Goal: Task Accomplishment & Management: Complete application form

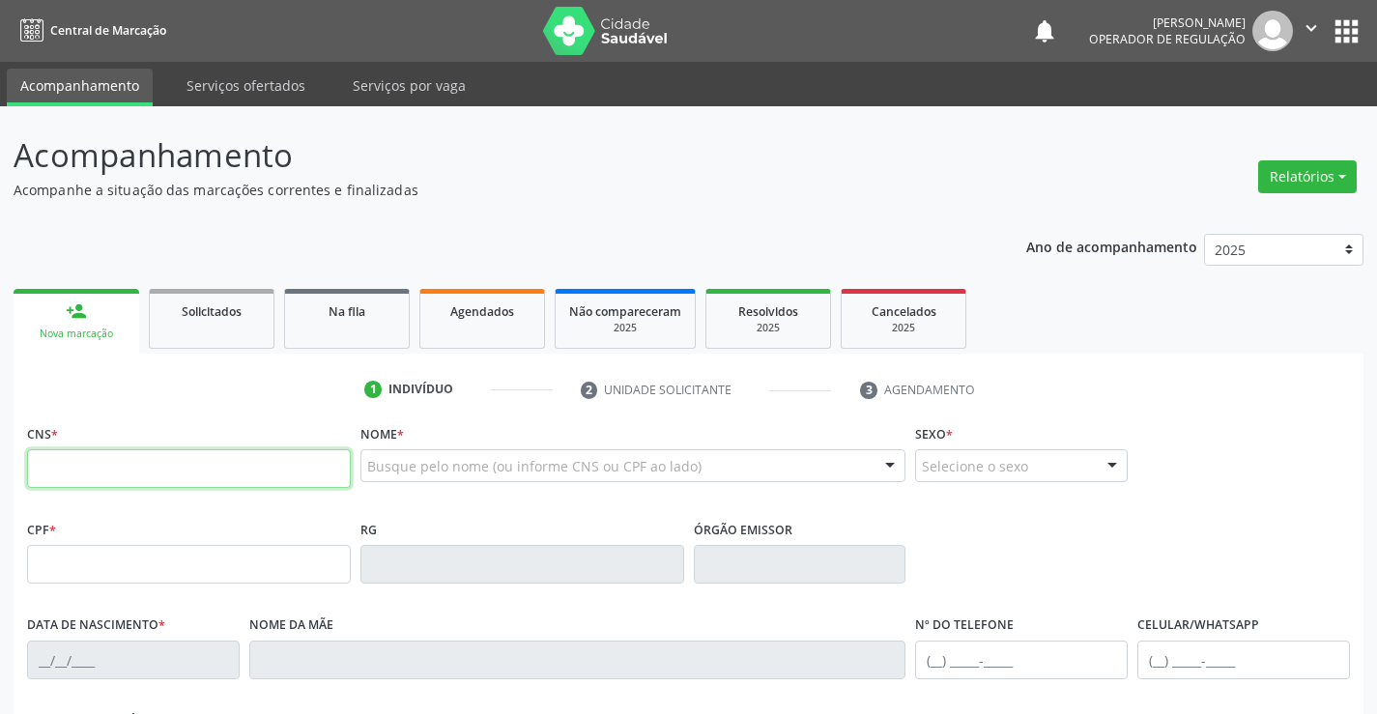
click at [165, 464] on input "text" at bounding box center [189, 468] width 324 height 39
type input "704 8010 2624 8744"
type input "157.807.085-68"
type input "0372925952"
type input "[DATE]"
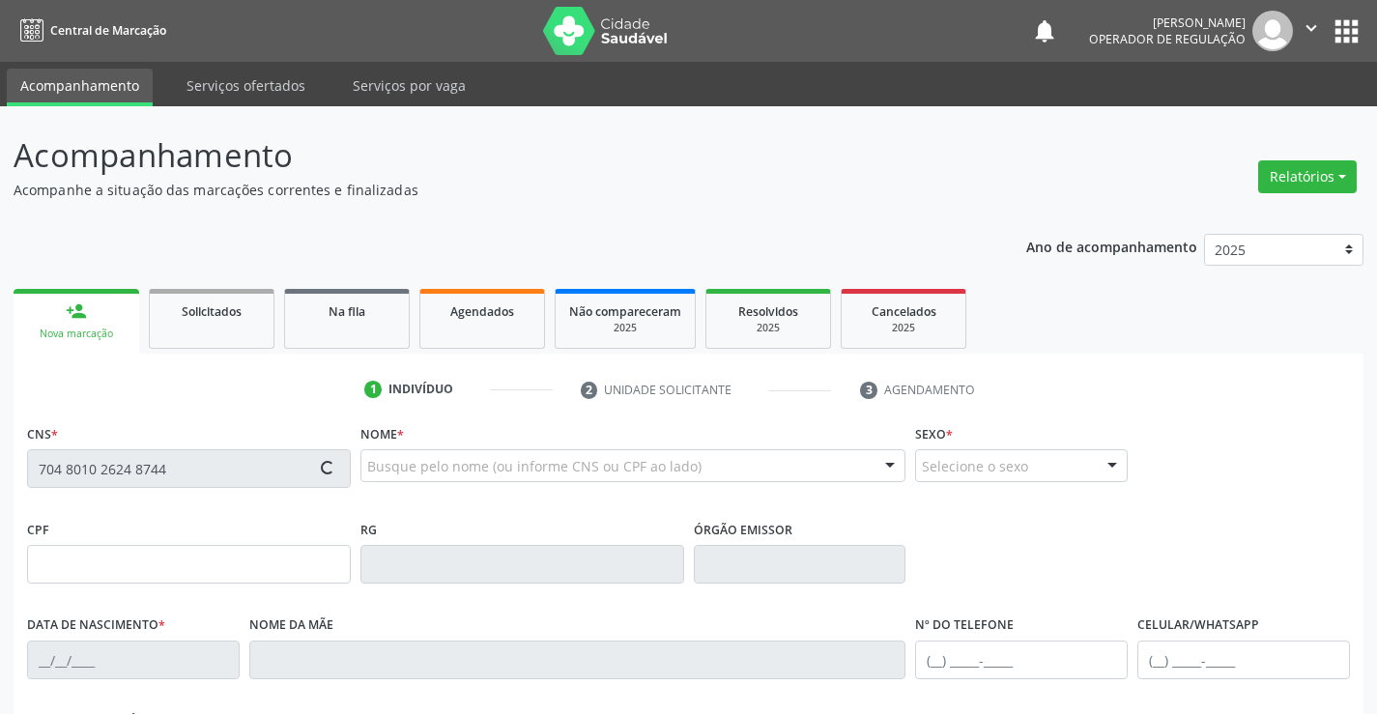
type input "[PHONE_NUMBER]"
type input "157.807.085-68"
type input "S/N"
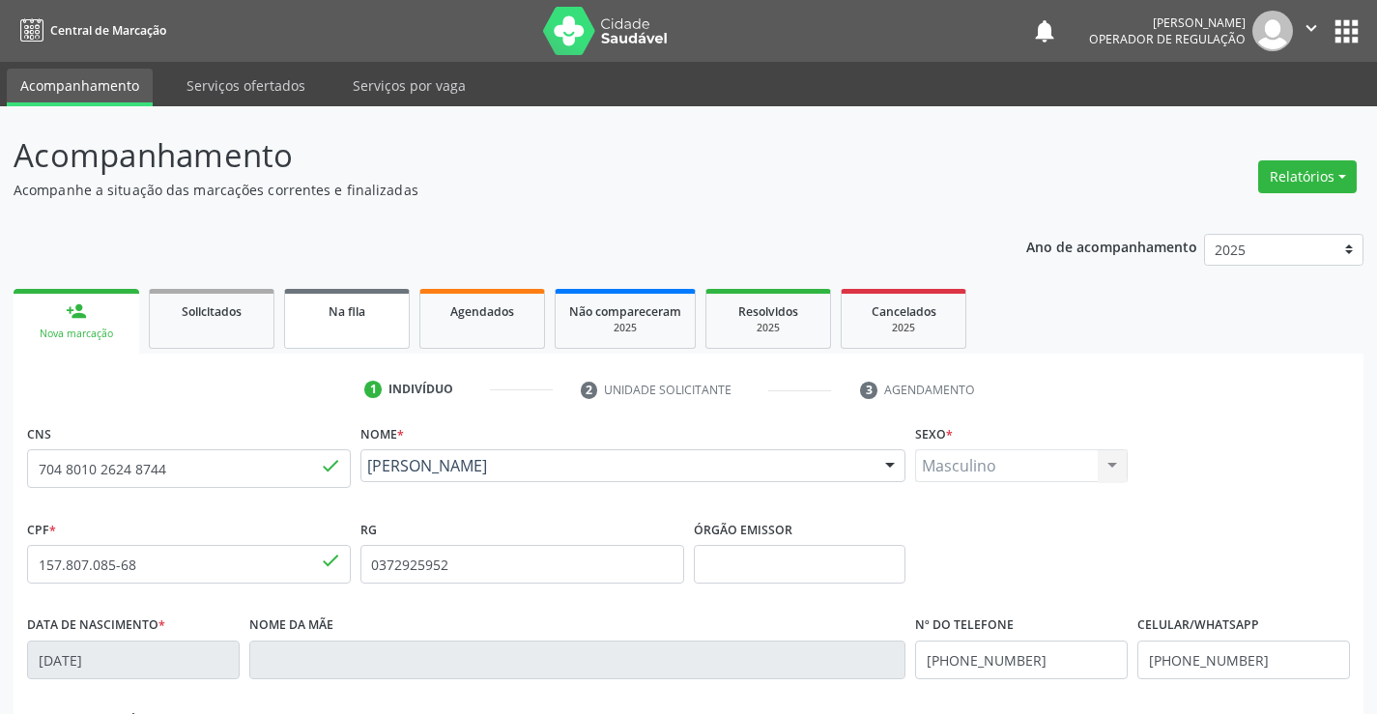
click at [363, 329] on link "Na fila" at bounding box center [347, 319] width 126 height 60
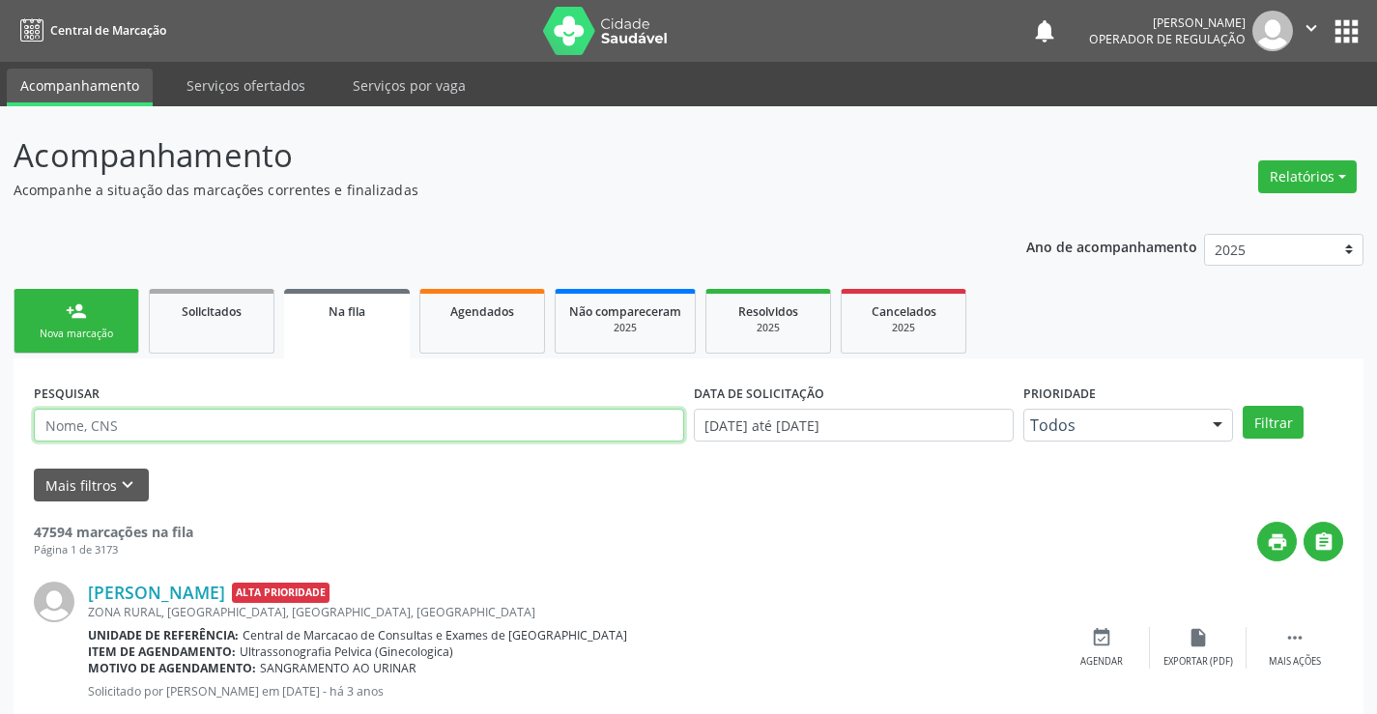
click at [191, 420] on input "text" at bounding box center [359, 425] width 651 height 33
type input "704801026248744"
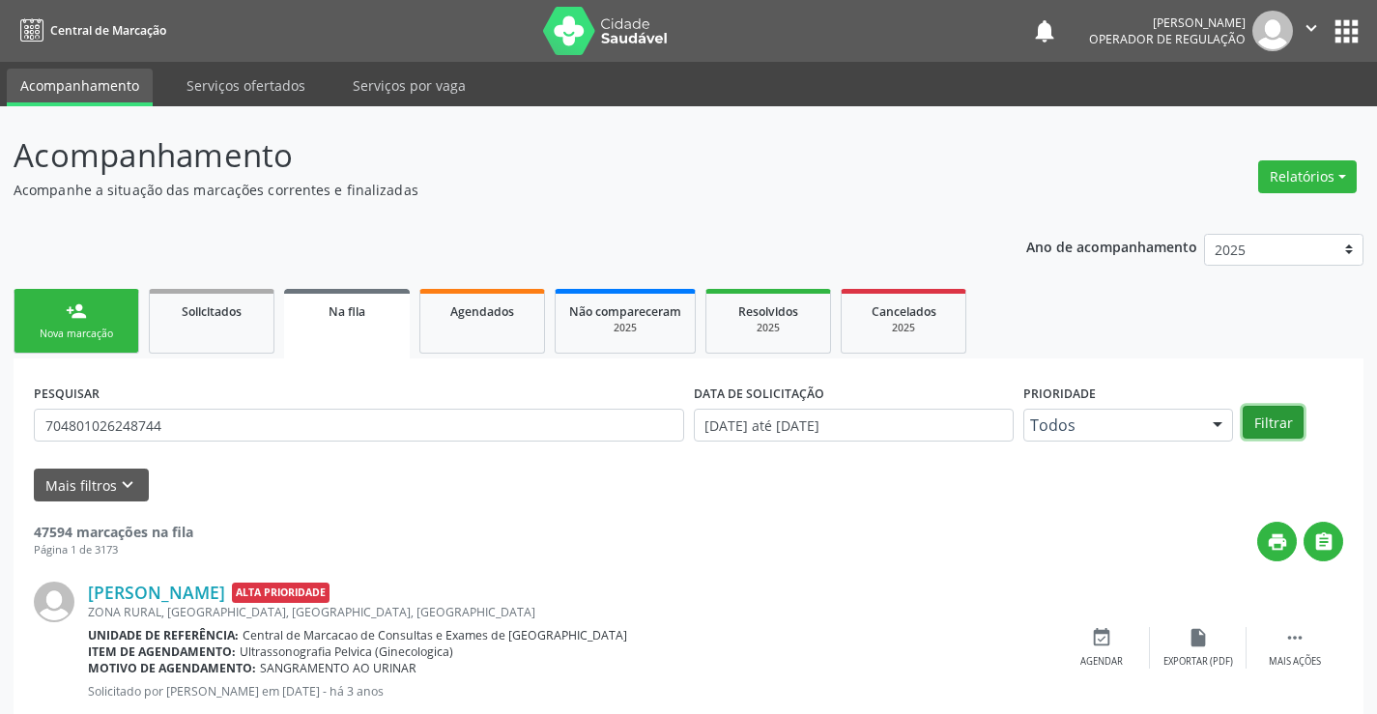
click at [1269, 419] on button "Filtrar" at bounding box center [1273, 422] width 61 height 33
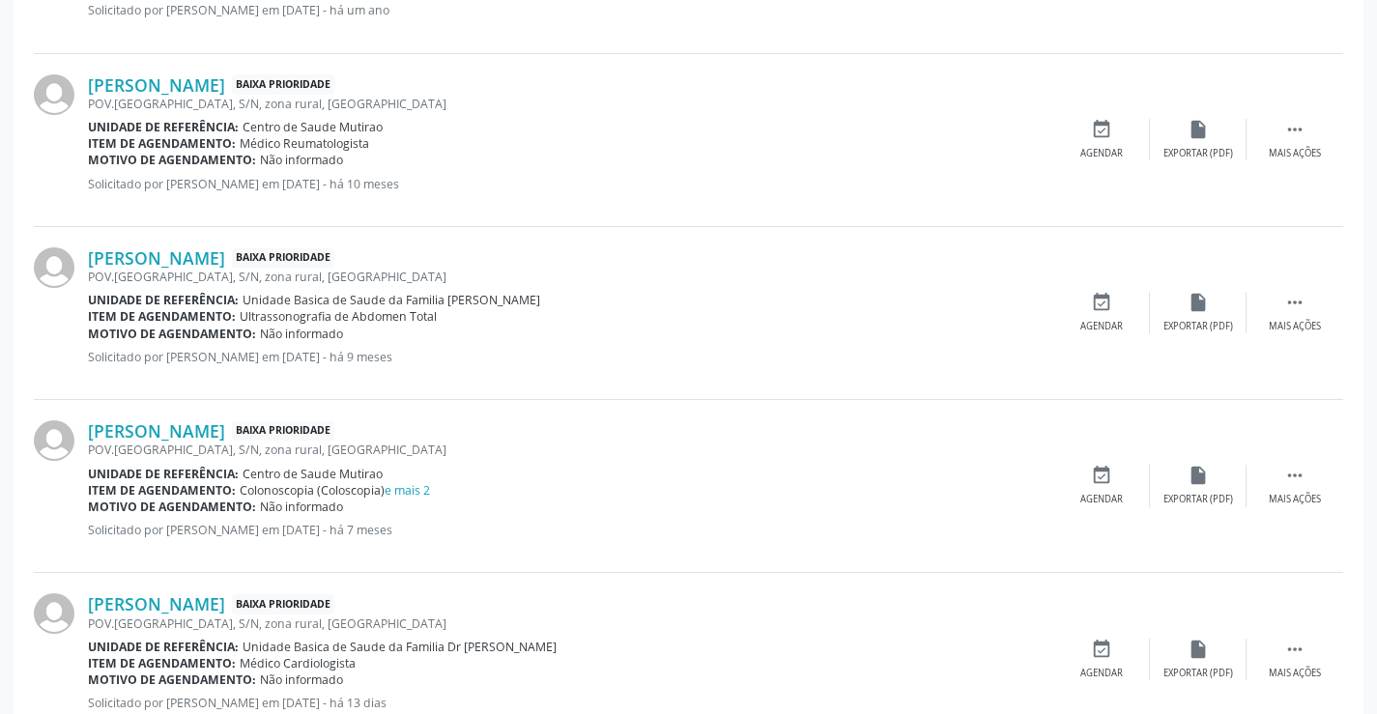
scroll to position [1976, 0]
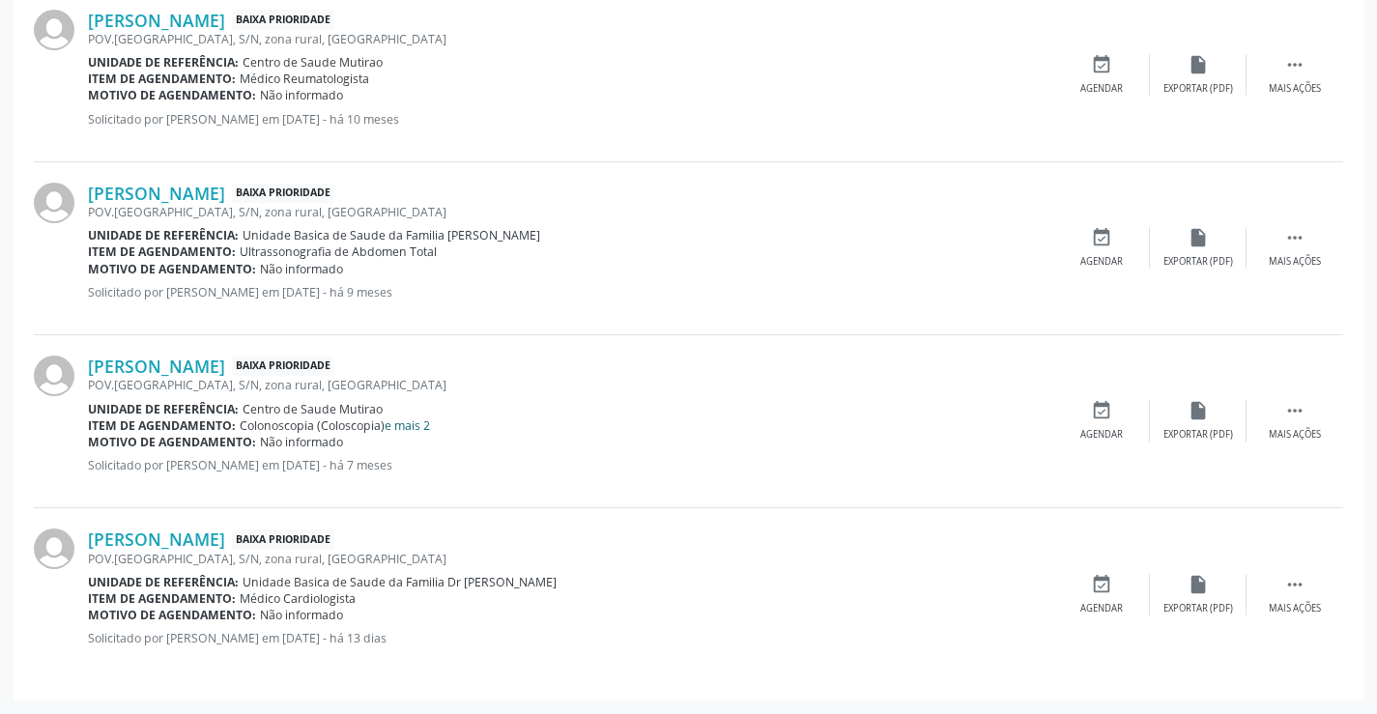
click at [424, 420] on link "e mais 2" at bounding box center [407, 426] width 45 height 16
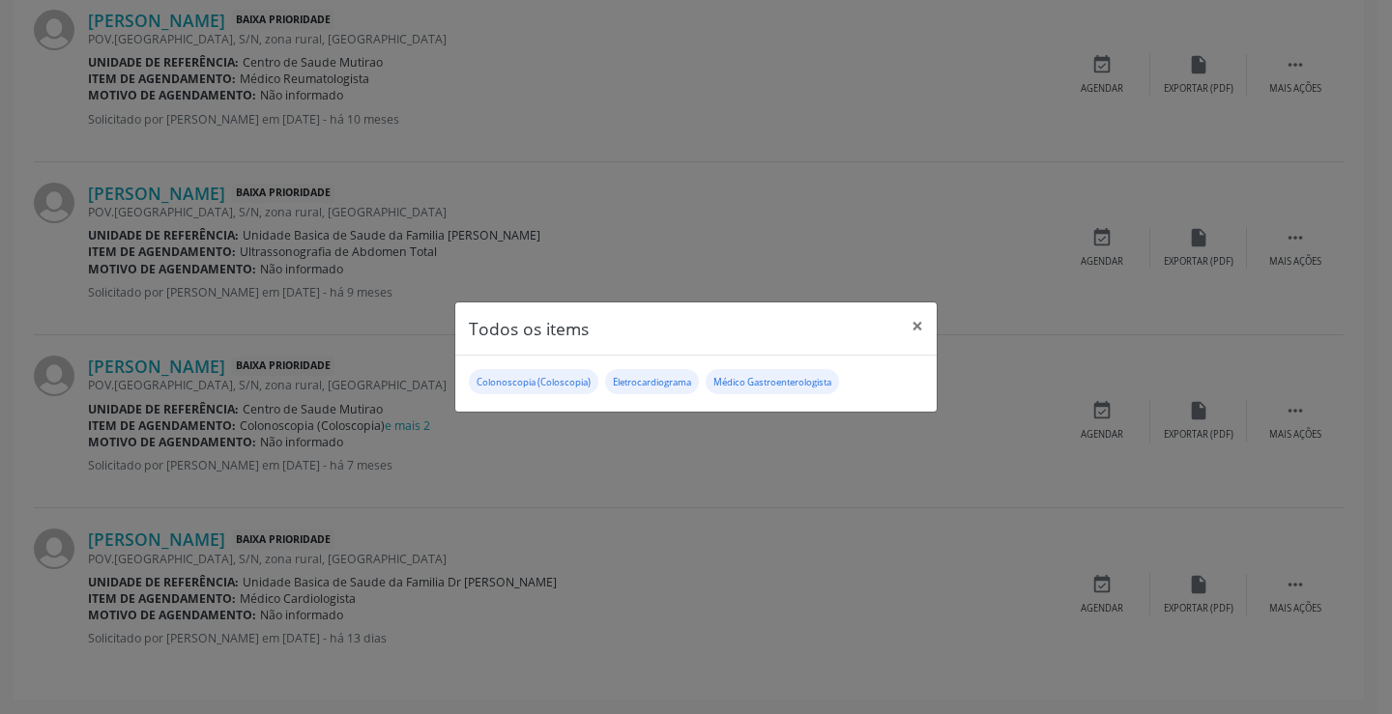
click at [532, 475] on div "Todos os items × Colonoscopia (Coloscopia) Eletrocardiograma Médico Gastroenter…" at bounding box center [696, 357] width 1392 height 714
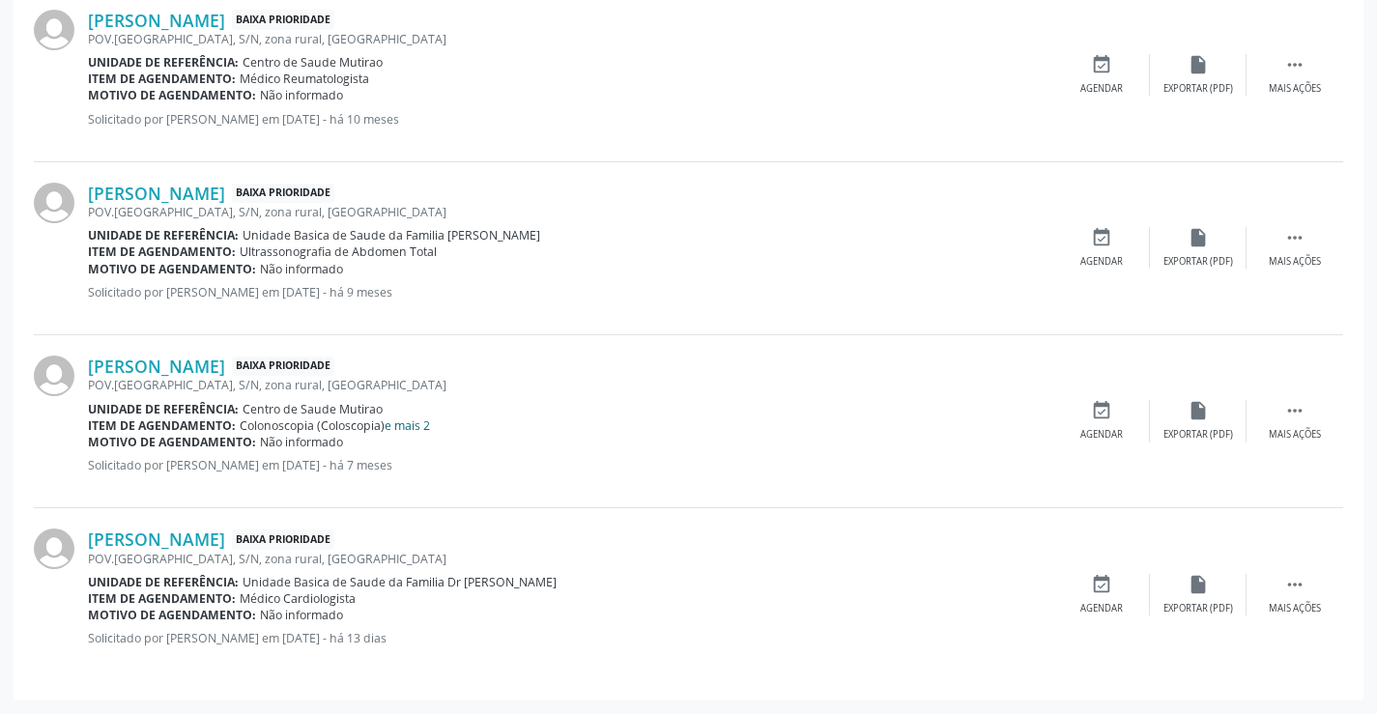
click at [412, 425] on link "e mais 2" at bounding box center [407, 426] width 45 height 16
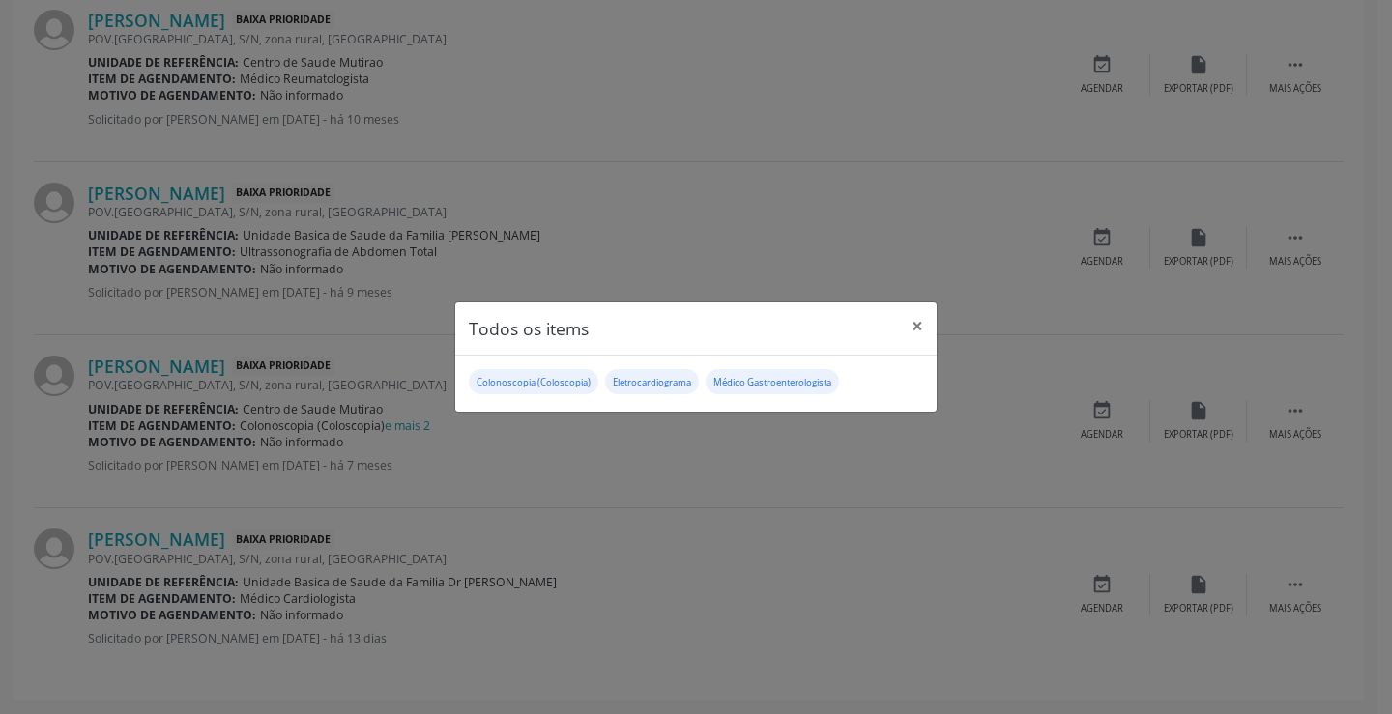
click at [530, 468] on div "Todos os items × Colonoscopia (Coloscopia) Eletrocardiograma Médico Gastroenter…" at bounding box center [696, 357] width 1392 height 714
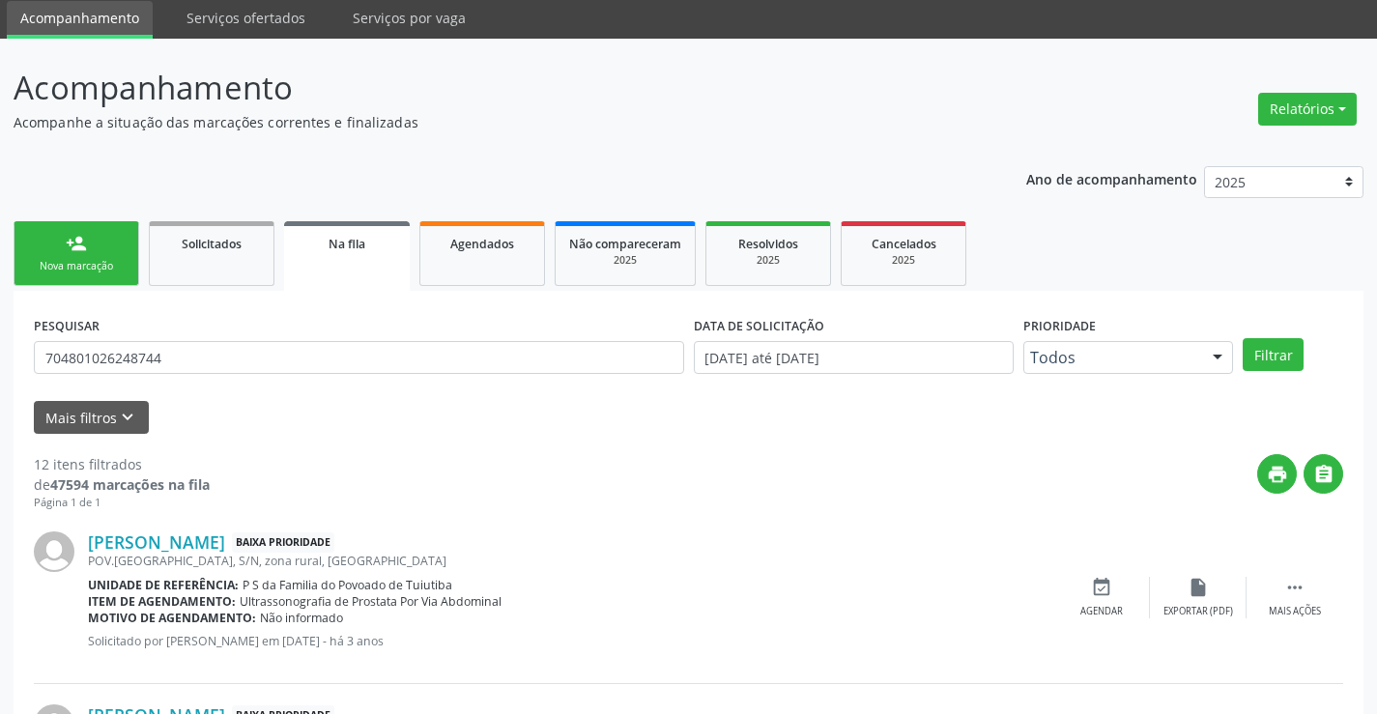
scroll to position [0, 0]
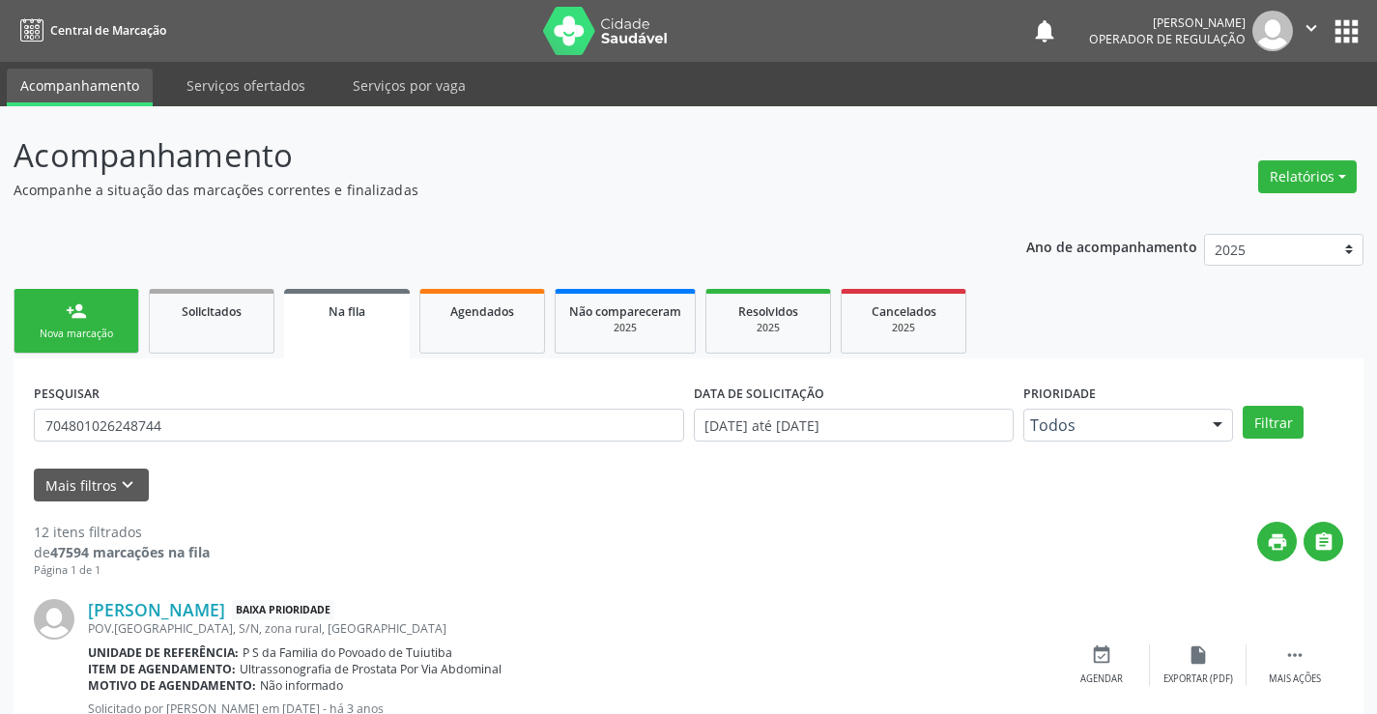
click at [114, 318] on link "person_add Nova marcação" at bounding box center [77, 321] width 126 height 65
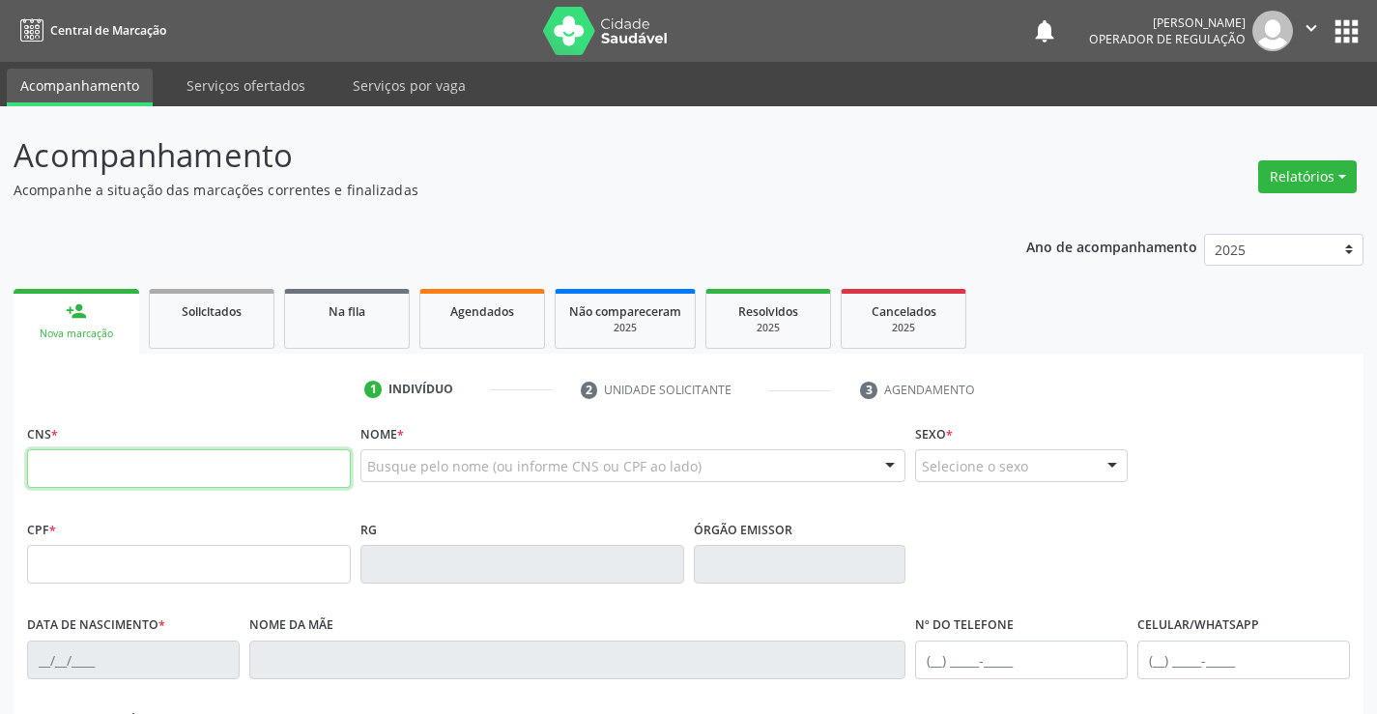
click at [112, 477] on input "text" at bounding box center [189, 468] width 324 height 39
type input "706 4071 3604 6580"
type input "0725012277"
type input "[DATE]"
type input "[PHONE_NUMBER]"
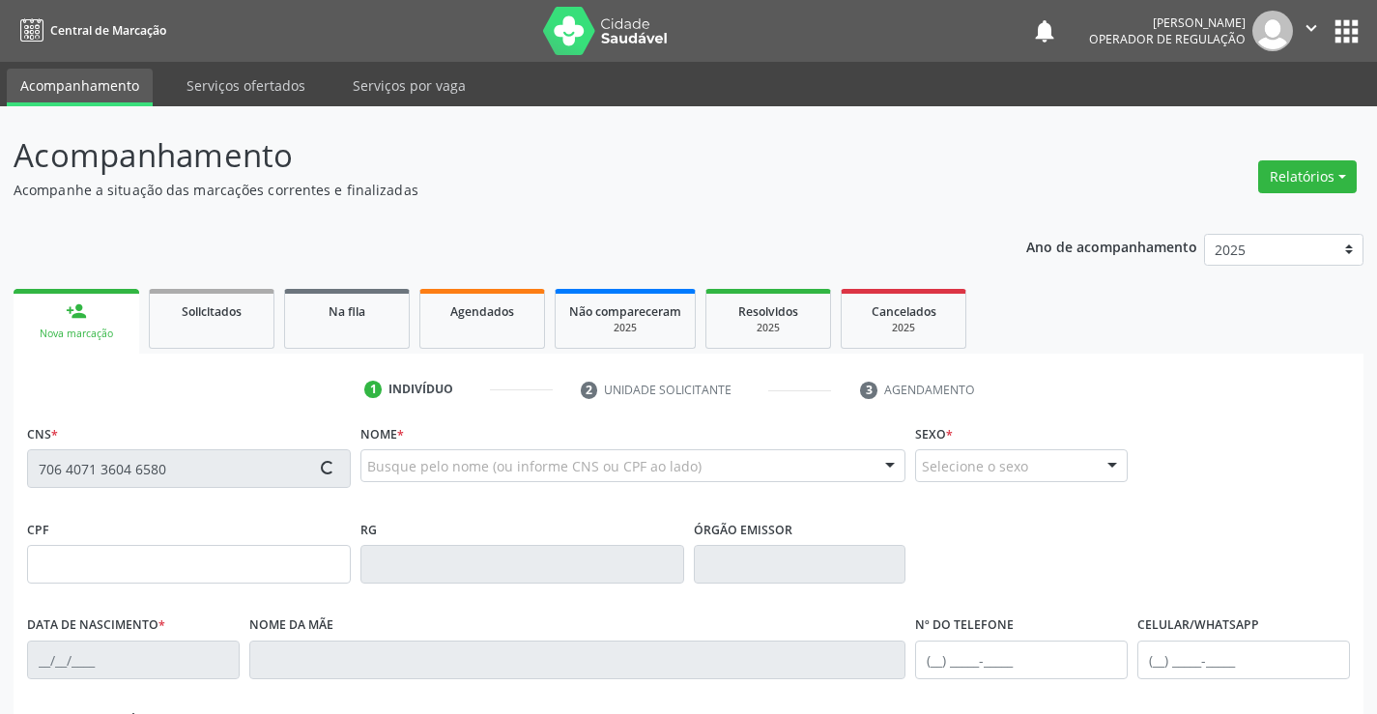
type input "S/N"
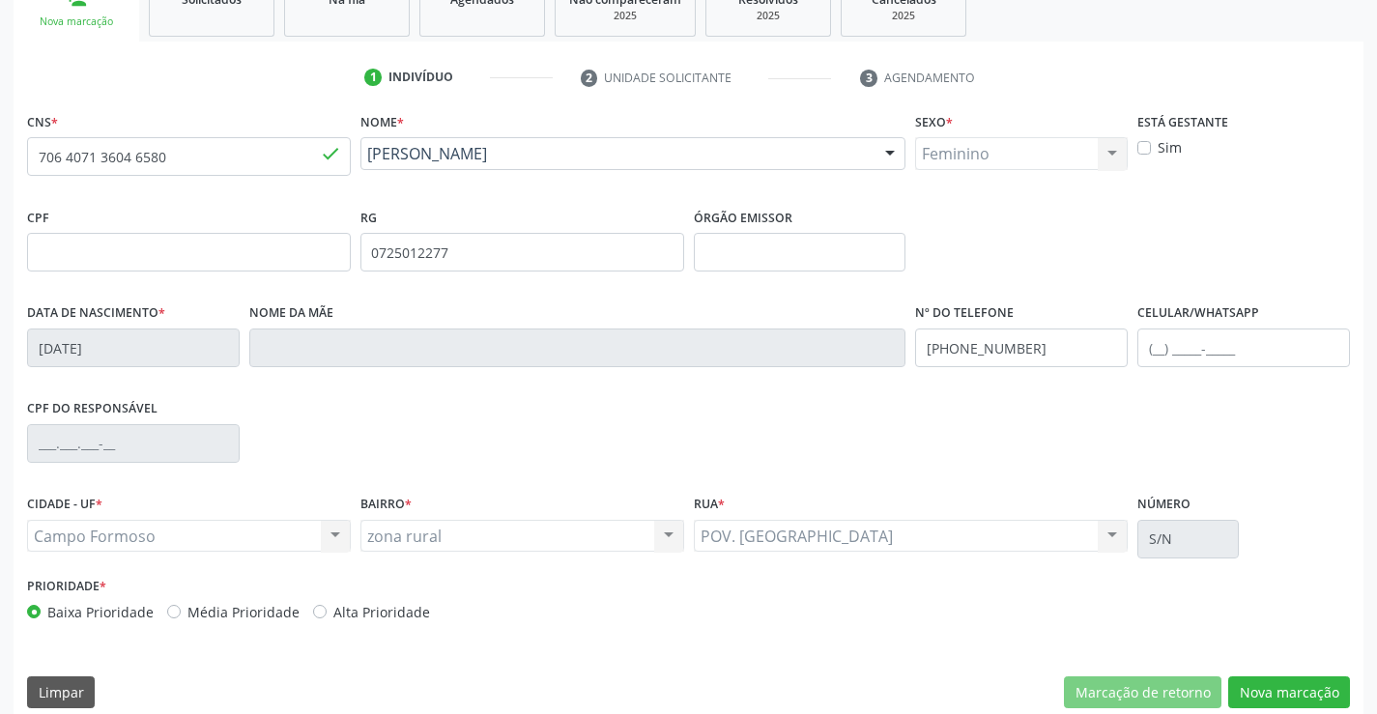
scroll to position [333, 0]
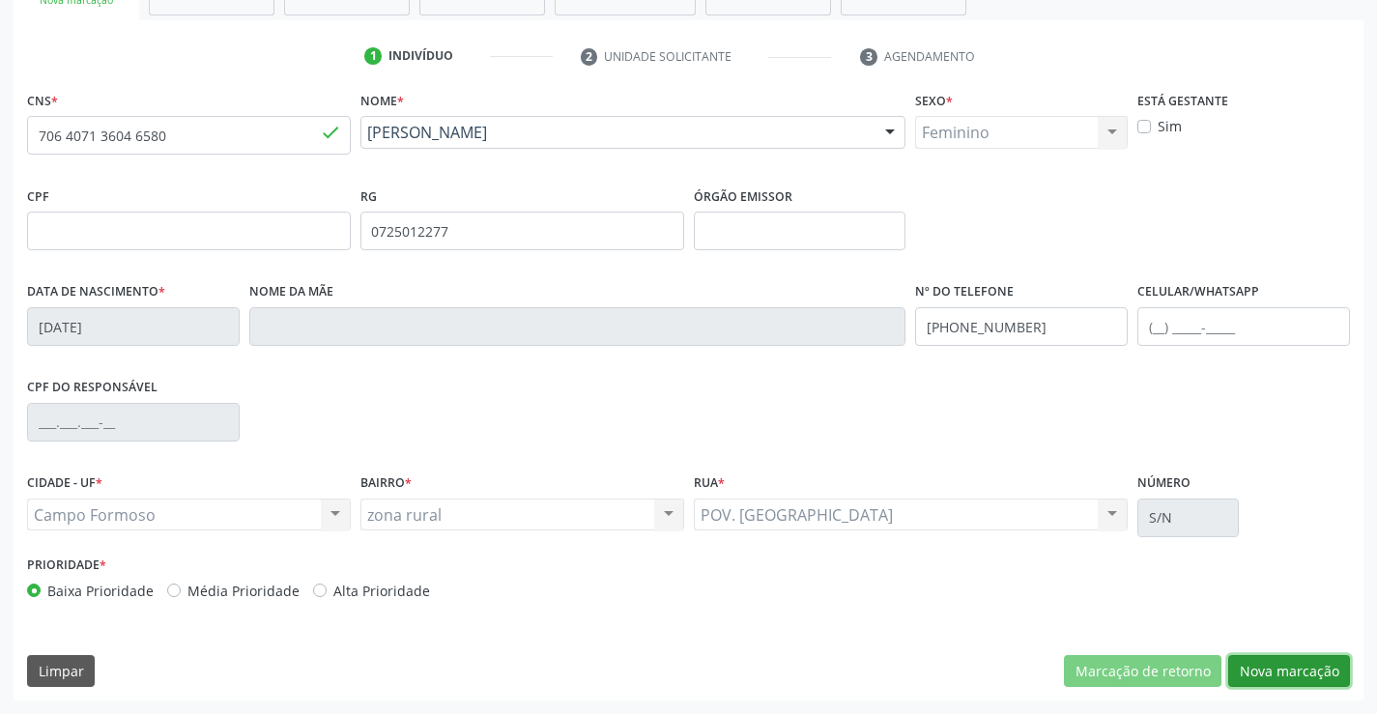
click at [1311, 672] on button "Nova marcação" at bounding box center [1290, 671] width 122 height 33
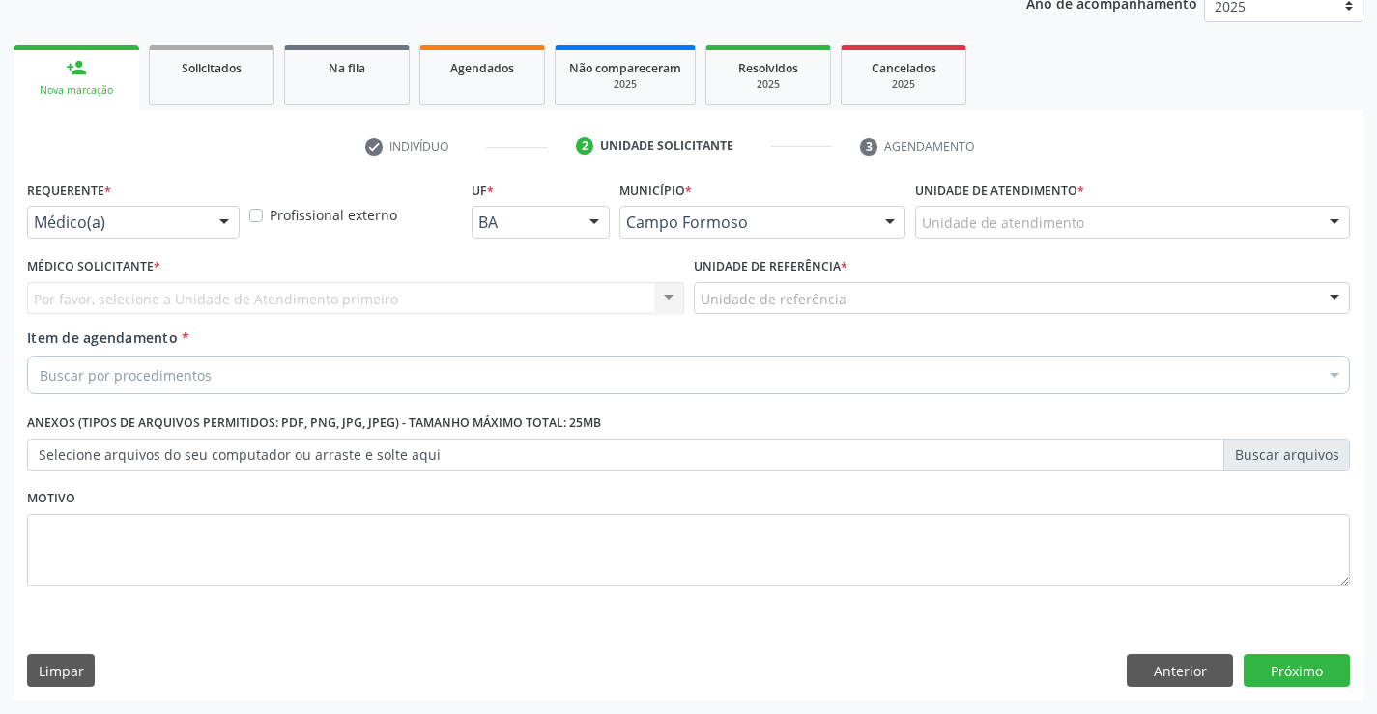
scroll to position [244, 0]
click at [221, 222] on div at bounding box center [224, 223] width 29 height 33
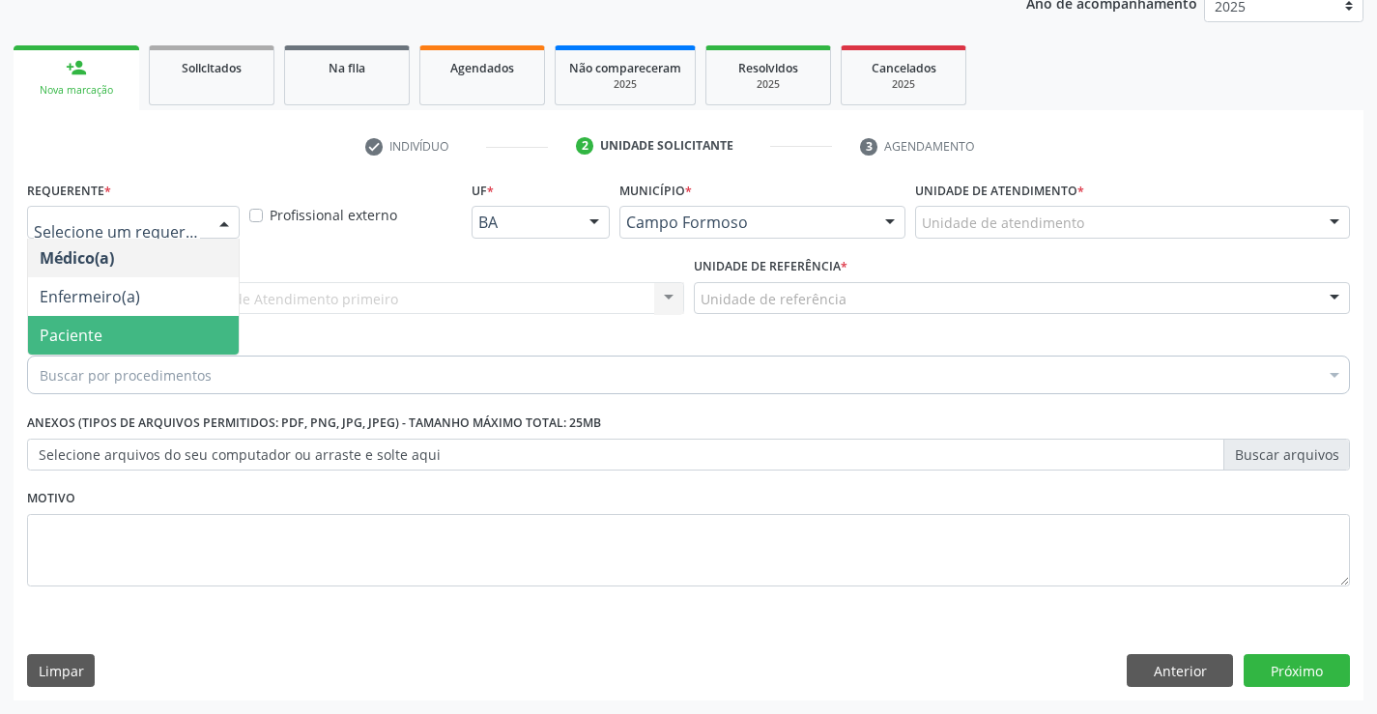
click at [148, 331] on span "Paciente" at bounding box center [133, 335] width 211 height 39
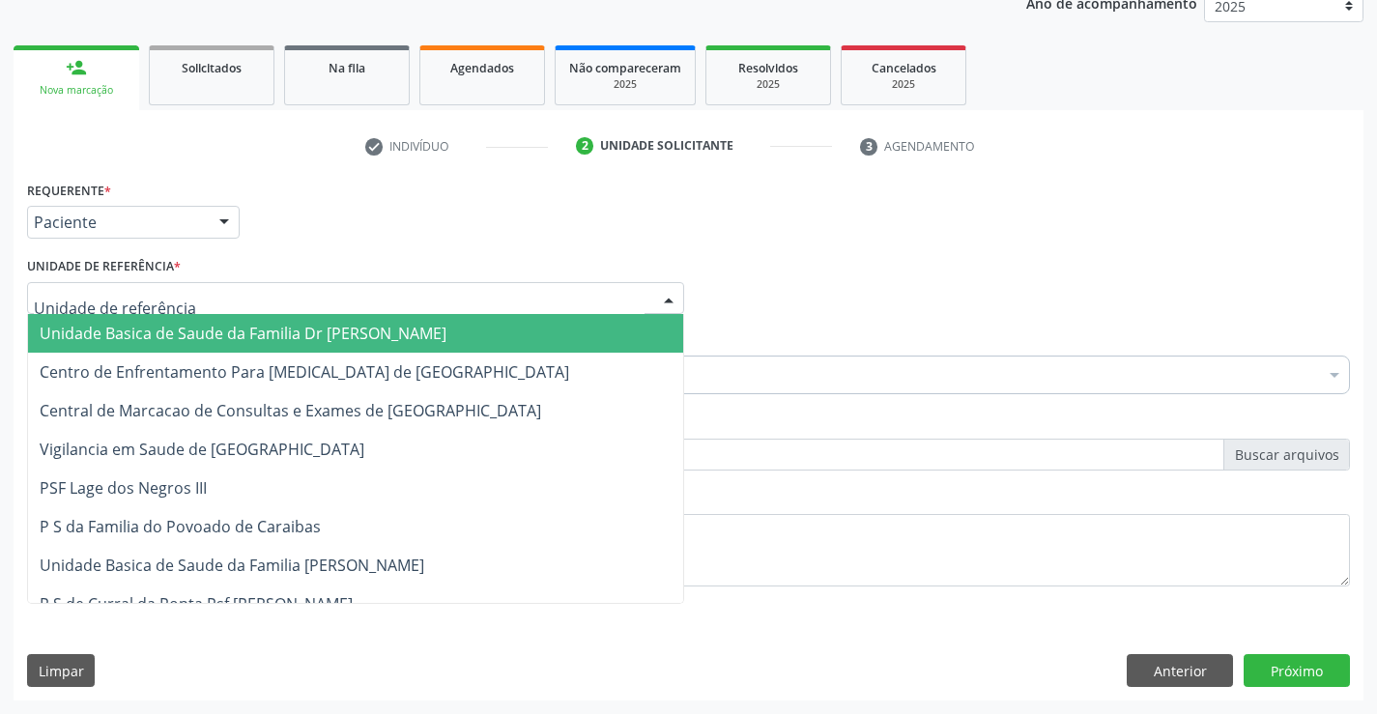
click at [487, 297] on div at bounding box center [355, 298] width 657 height 33
click at [439, 327] on span "Unidade Basica de Saude da Familia Dr [PERSON_NAME]" at bounding box center [355, 333] width 655 height 39
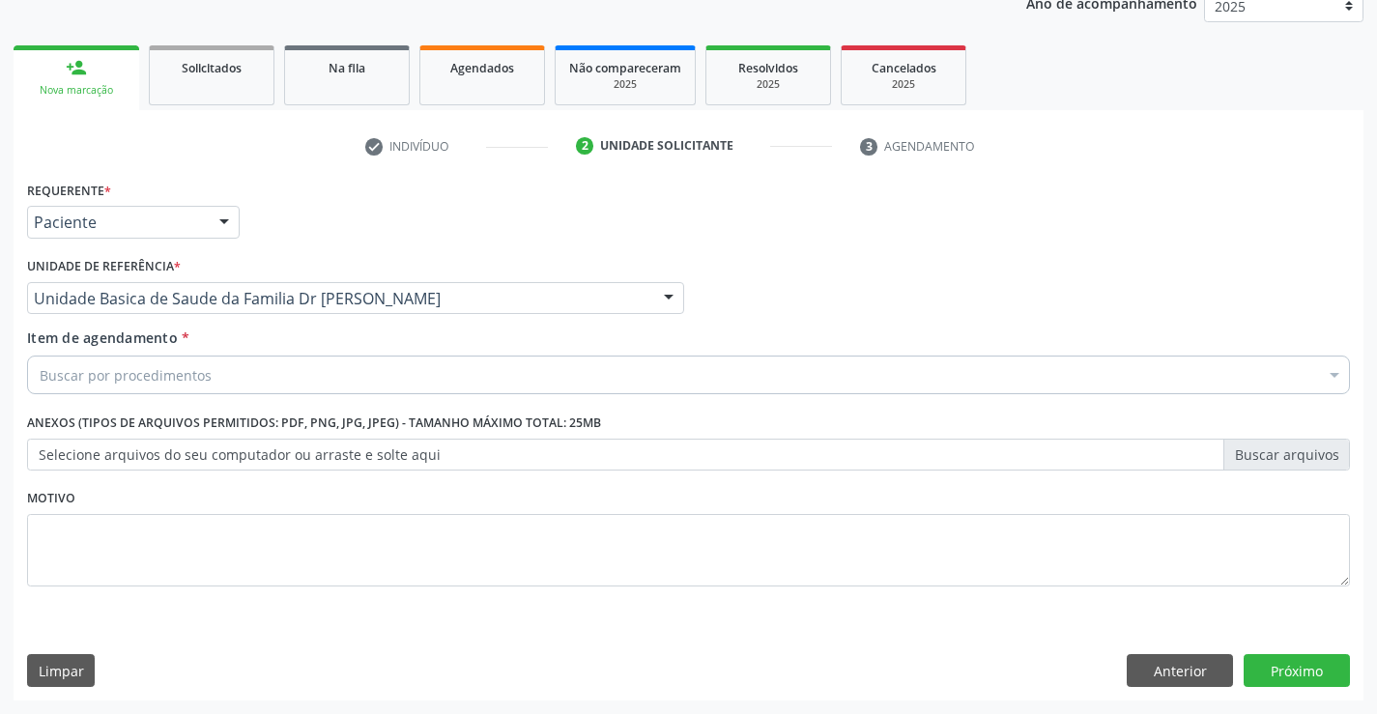
click at [280, 376] on div "Buscar por procedimentos" at bounding box center [688, 375] width 1323 height 39
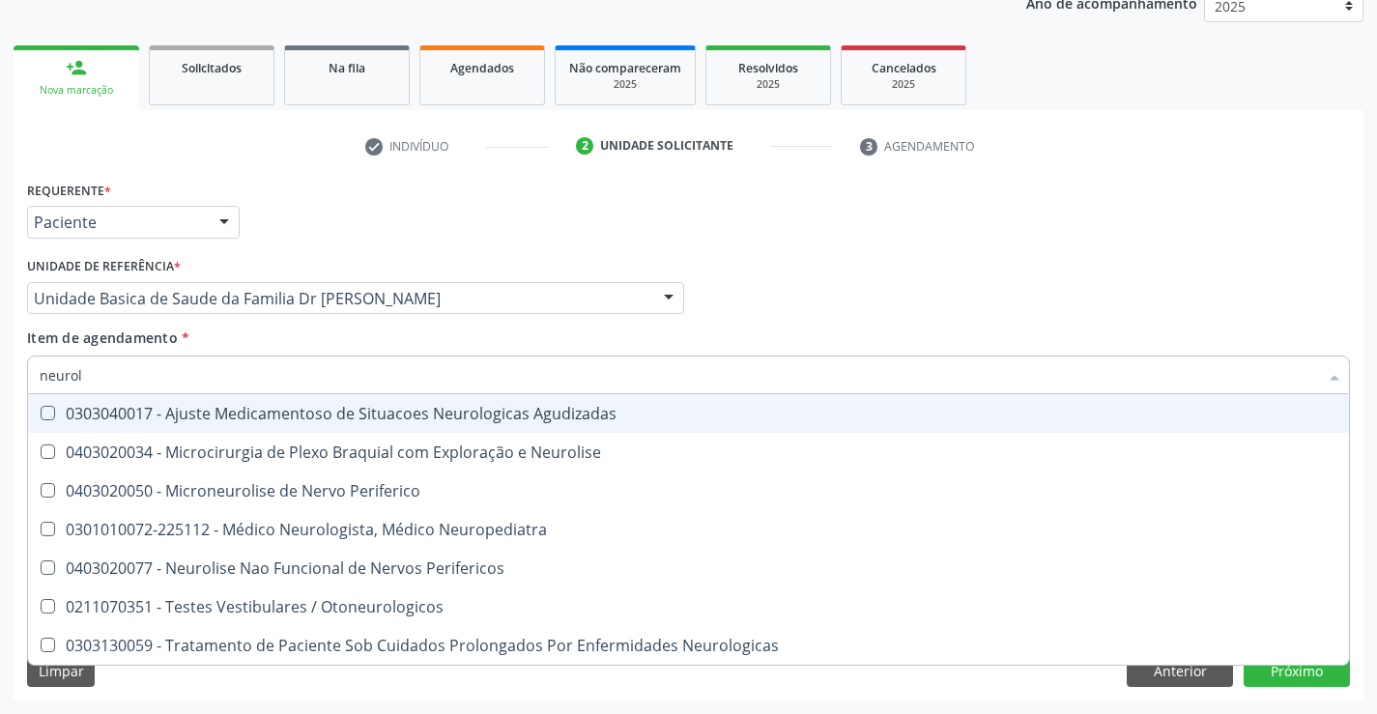
type input "neurolo"
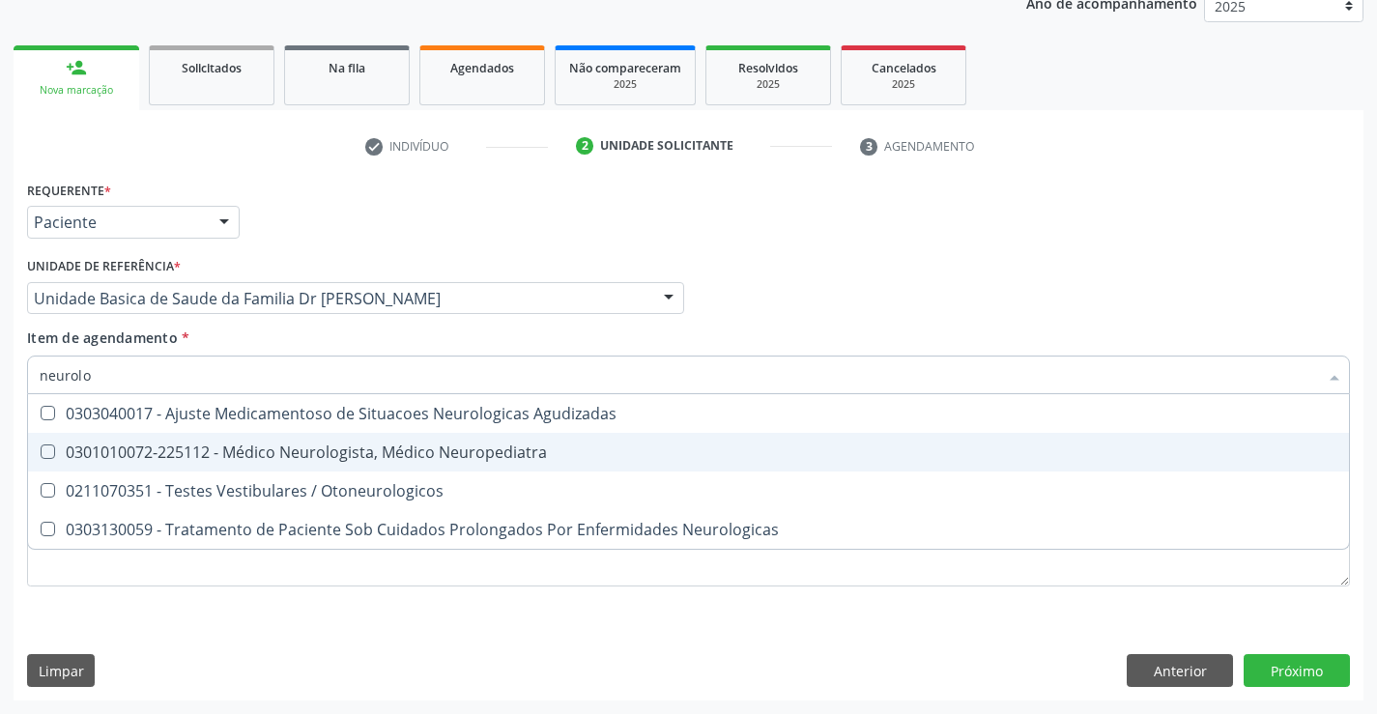
click at [401, 451] on div "0301010072-225112 - Médico Neurologista, Médico Neuropediatra" at bounding box center [689, 452] width 1298 height 15
checkbox Neuropediatra "true"
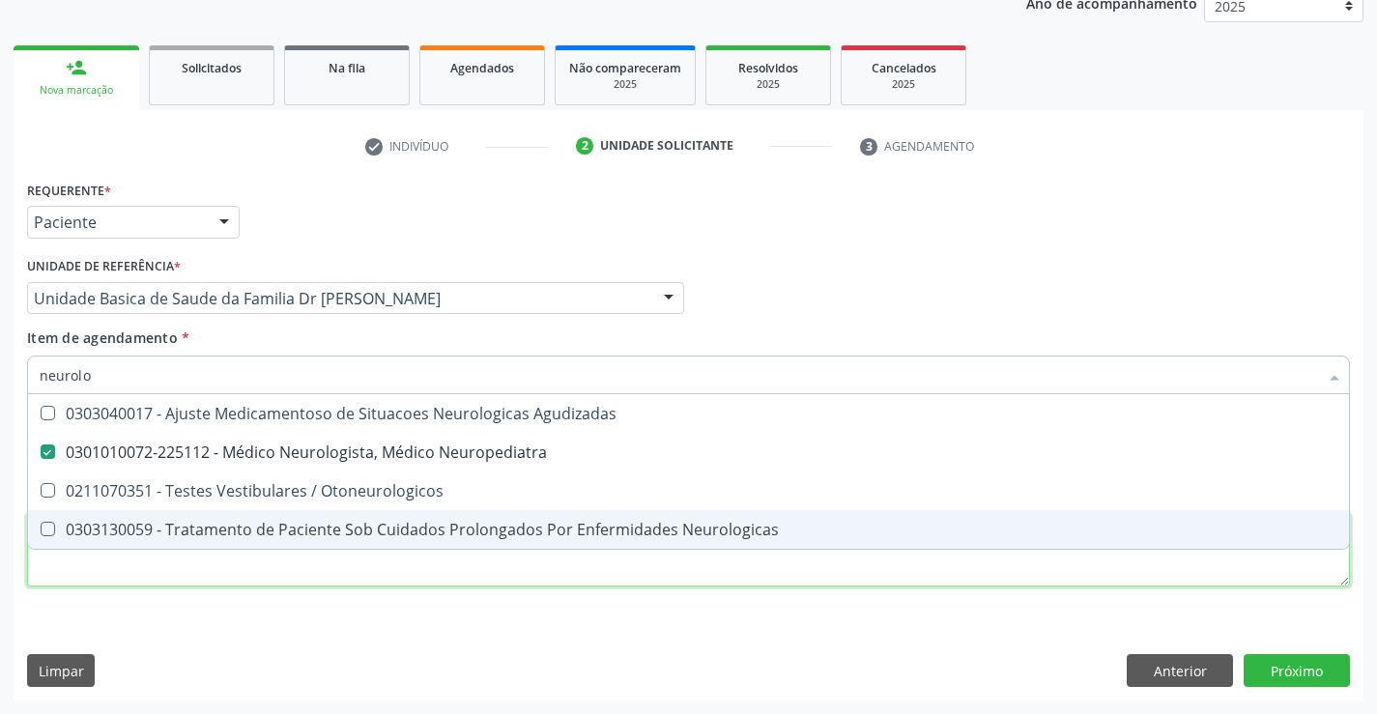
click at [381, 569] on div "Requerente * Paciente Médico(a) Enfermeiro(a) Paciente Nenhum resultado encontr…" at bounding box center [688, 395] width 1323 height 438
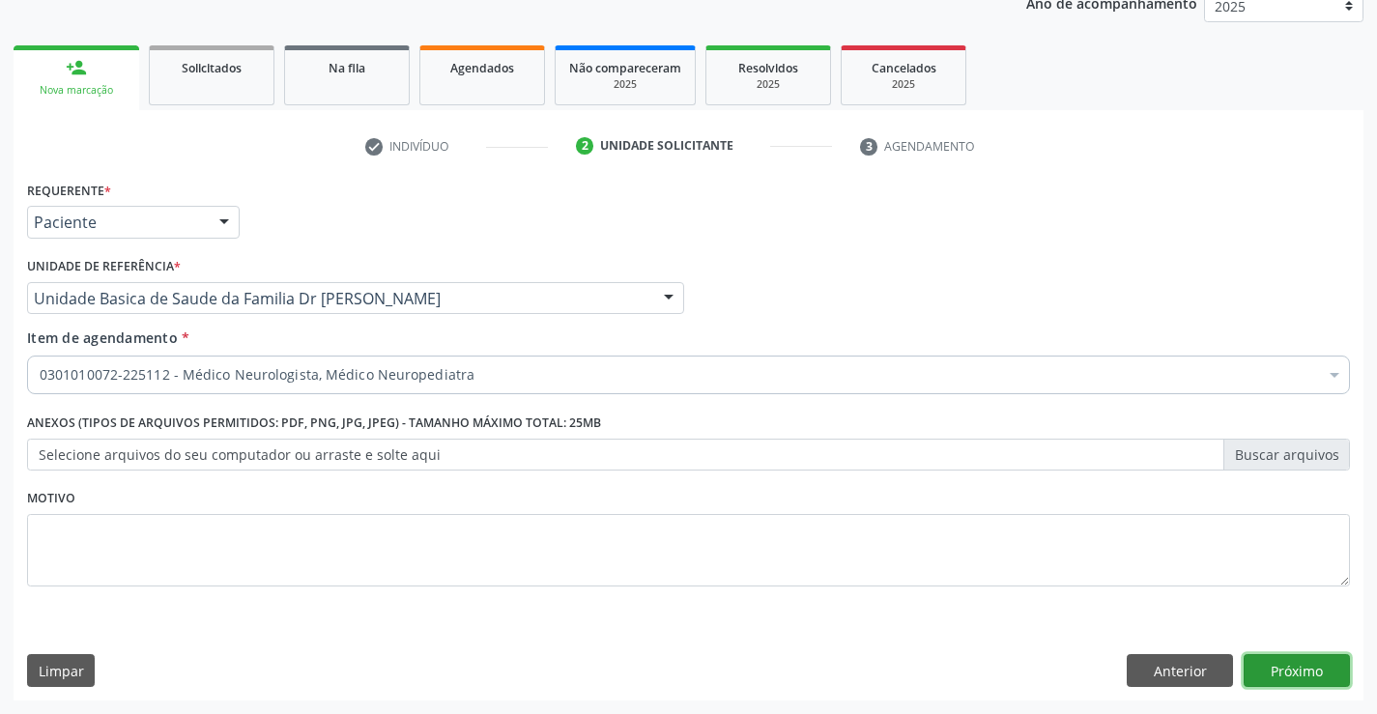
click at [1309, 674] on button "Próximo" at bounding box center [1297, 670] width 106 height 33
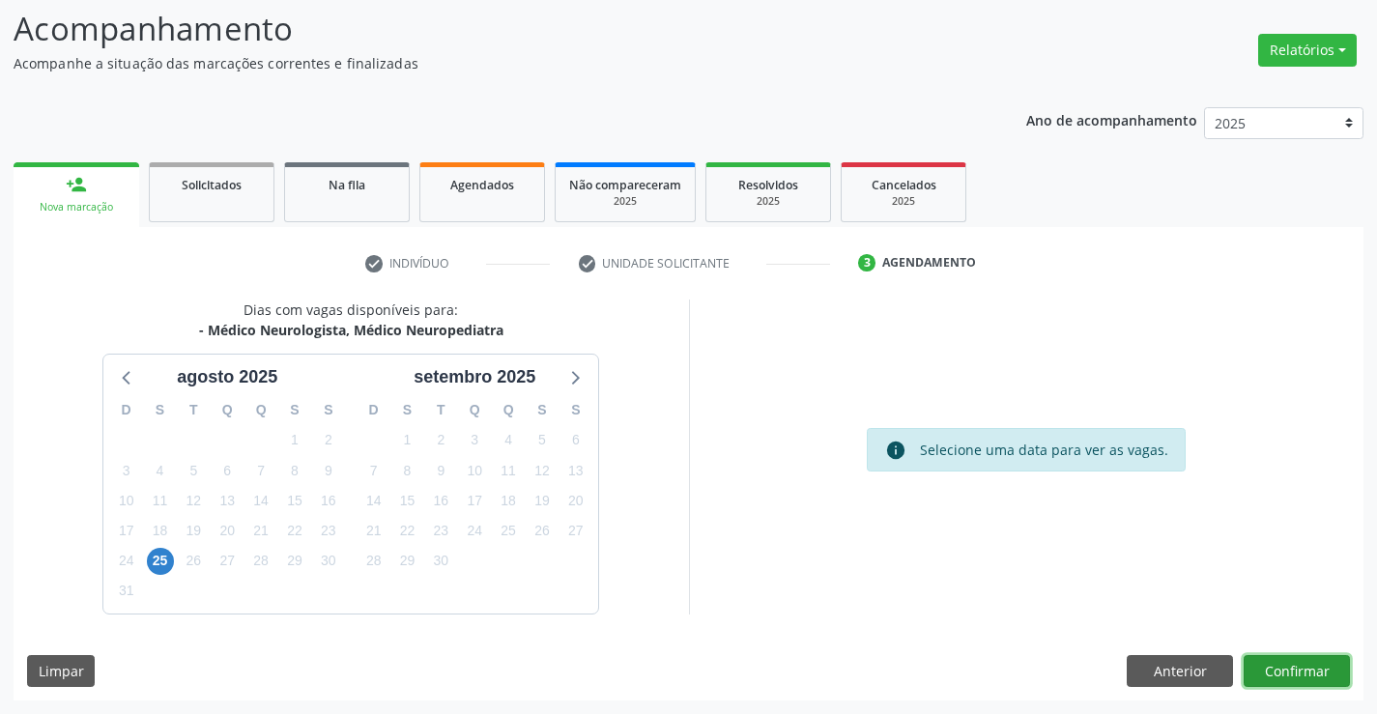
click at [1292, 665] on button "Confirmar" at bounding box center [1297, 671] width 106 height 33
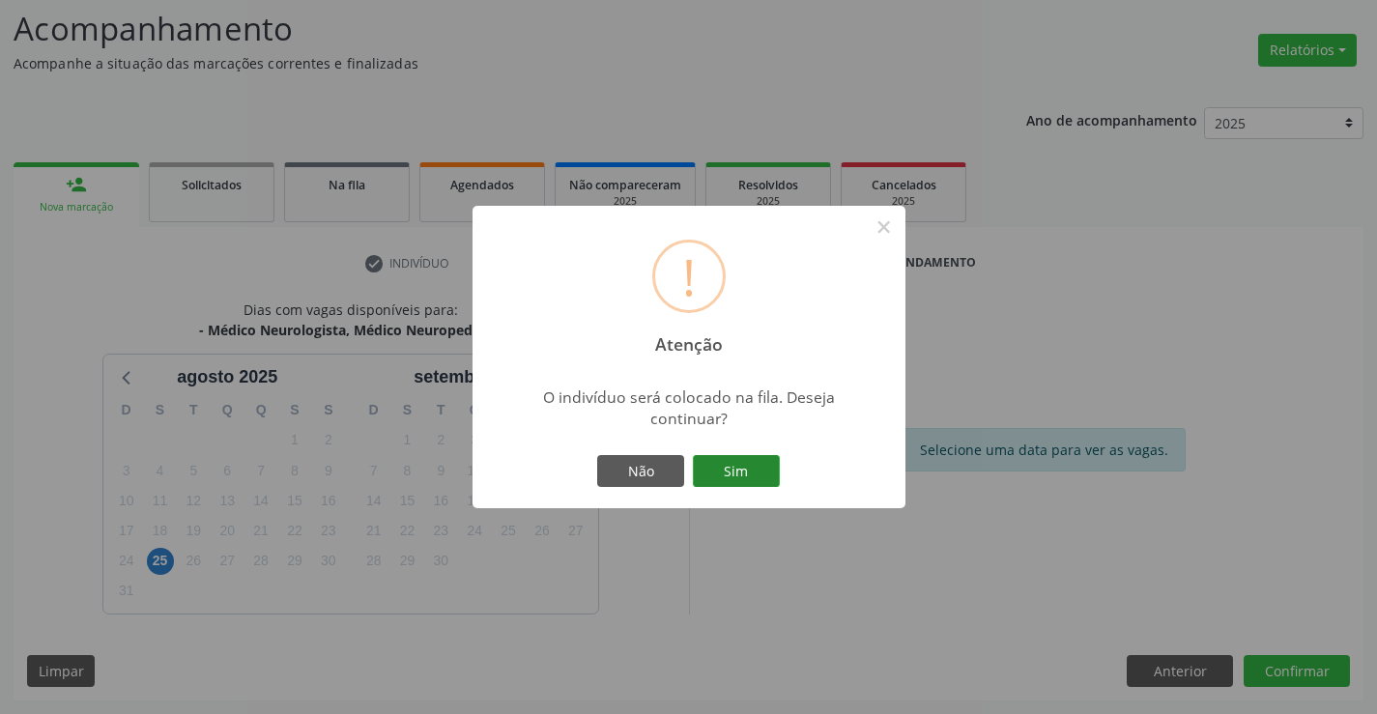
click at [748, 459] on button "Sim" at bounding box center [736, 471] width 87 height 33
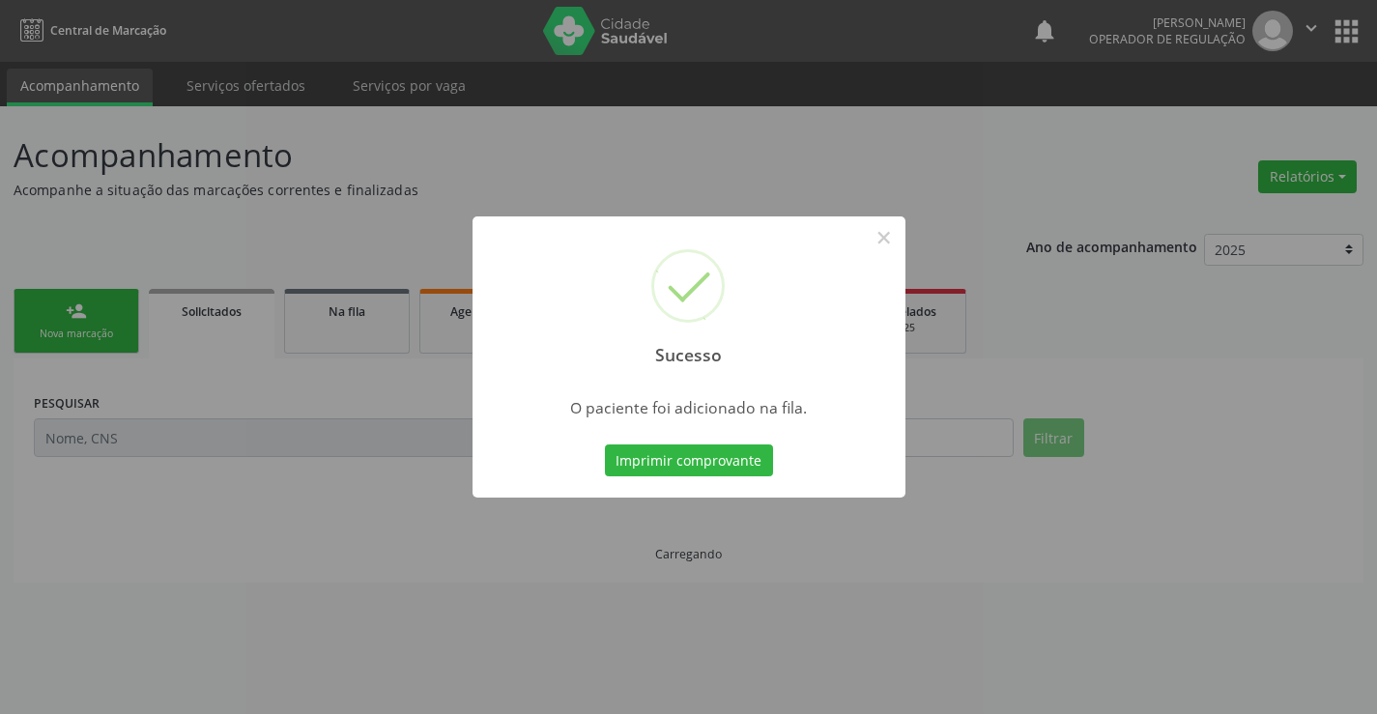
scroll to position [0, 0]
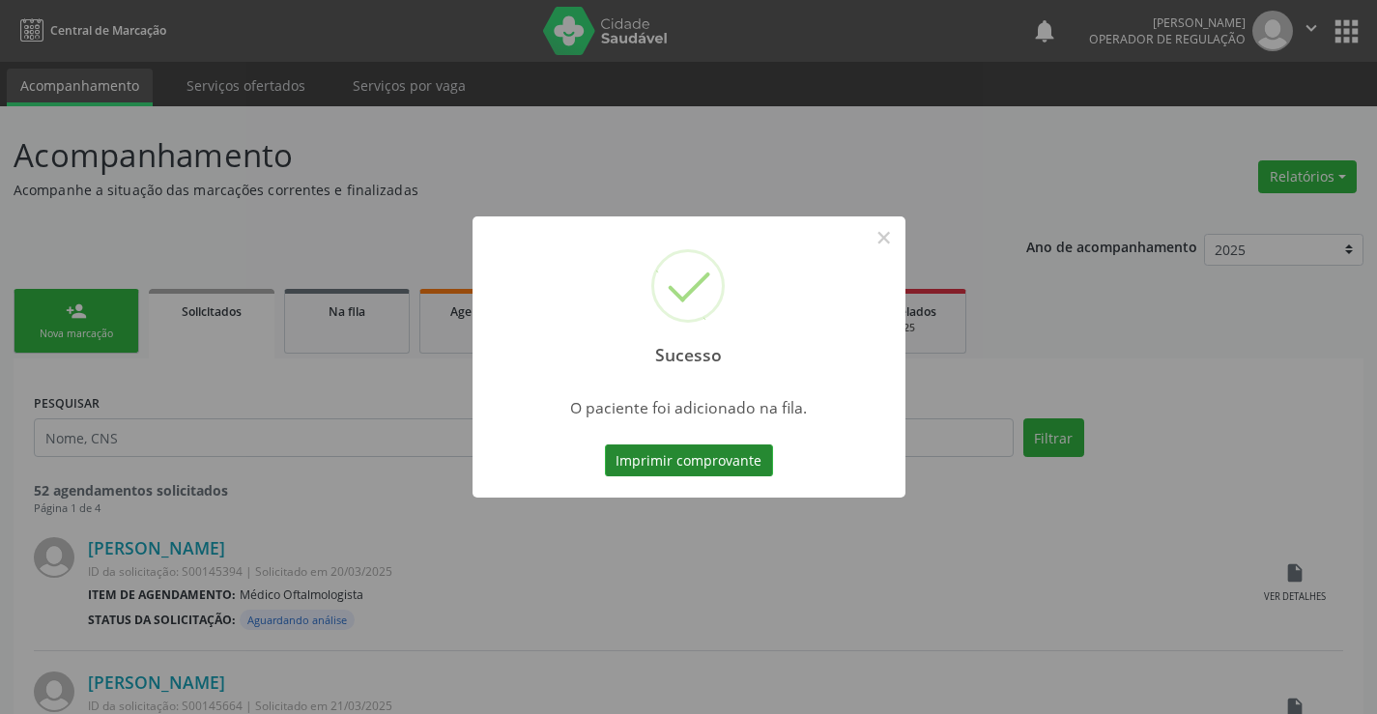
click at [715, 458] on button "Imprimir comprovante" at bounding box center [689, 461] width 168 height 33
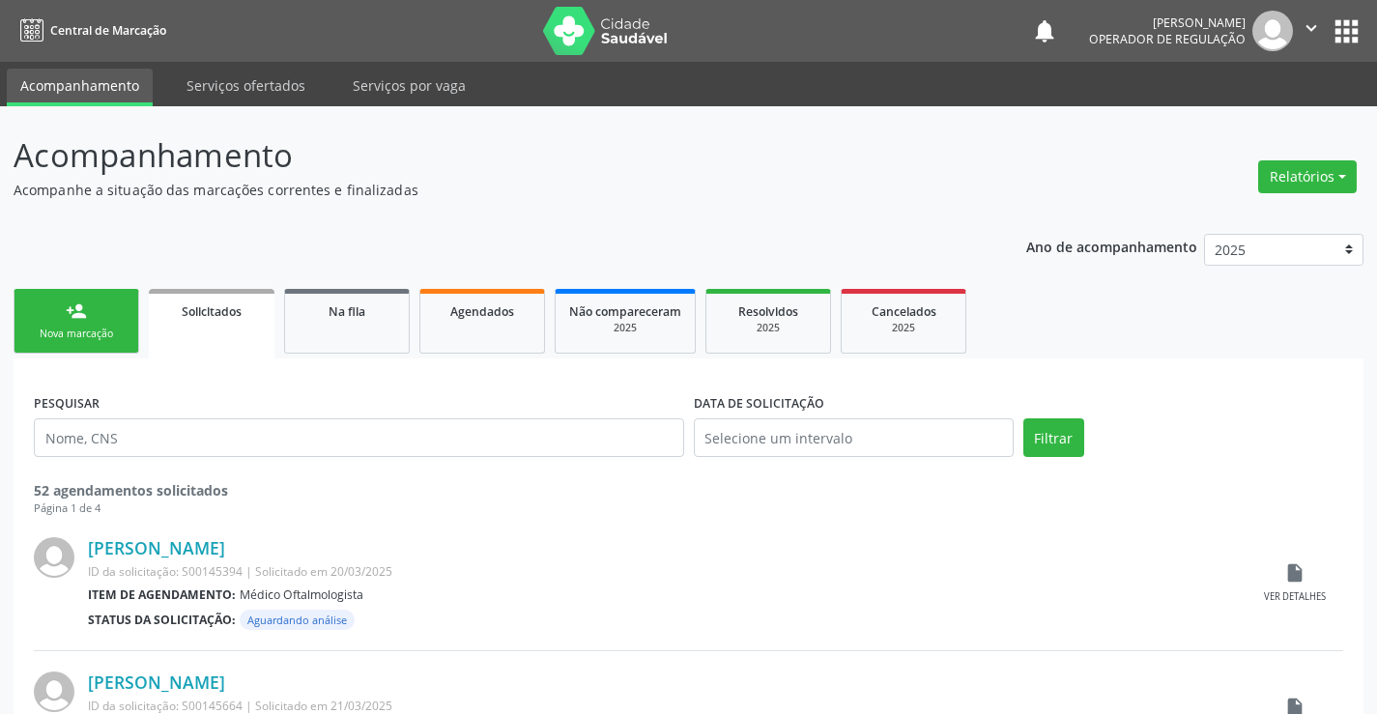
click at [1311, 28] on icon "" at bounding box center [1311, 27] width 21 height 21
click at [1223, 123] on link "Sair" at bounding box center [1262, 117] width 133 height 27
